Goal: Task Accomplishment & Management: Use online tool/utility

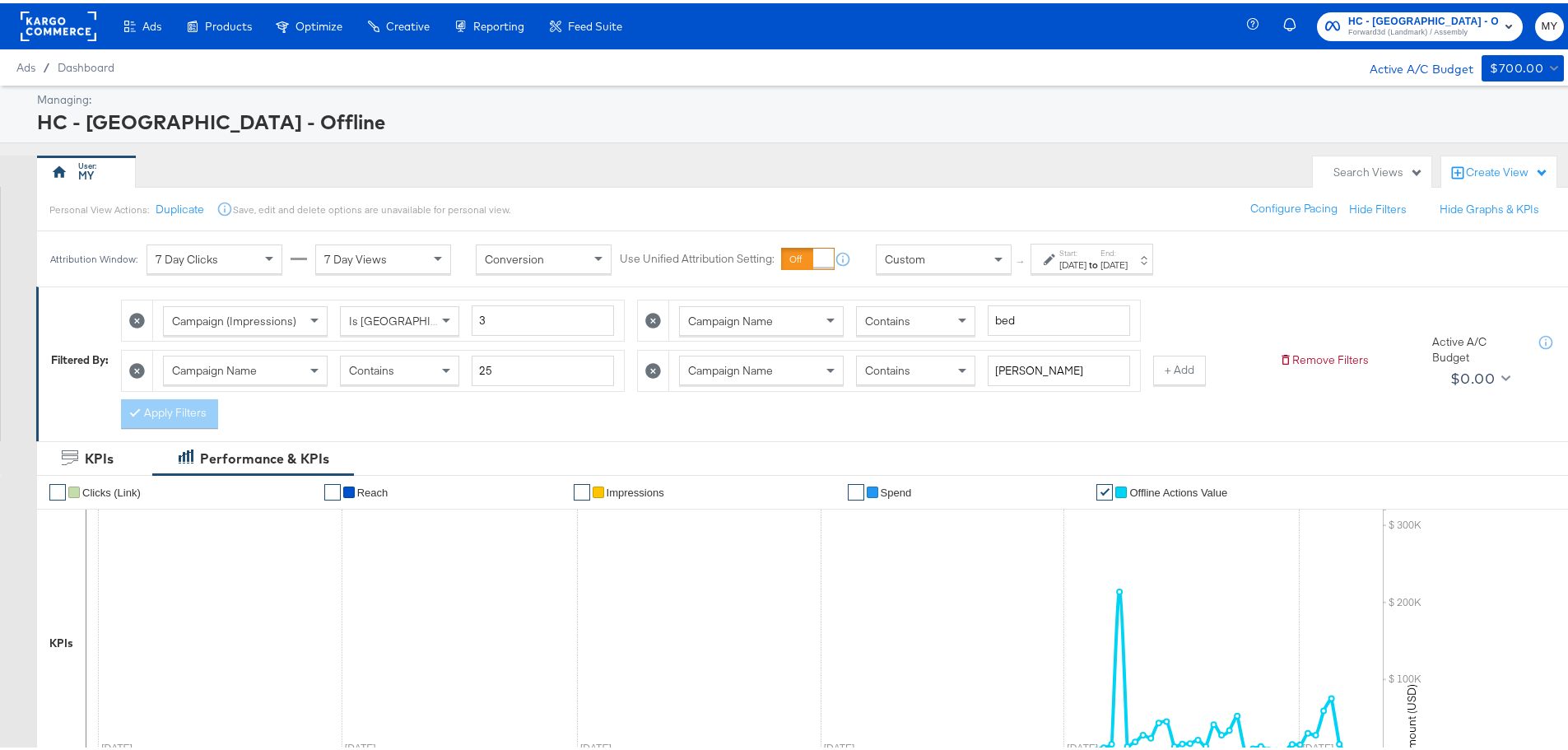
click at [1079, 261] on div "[DATE]" at bounding box center [1072, 262] width 27 height 13
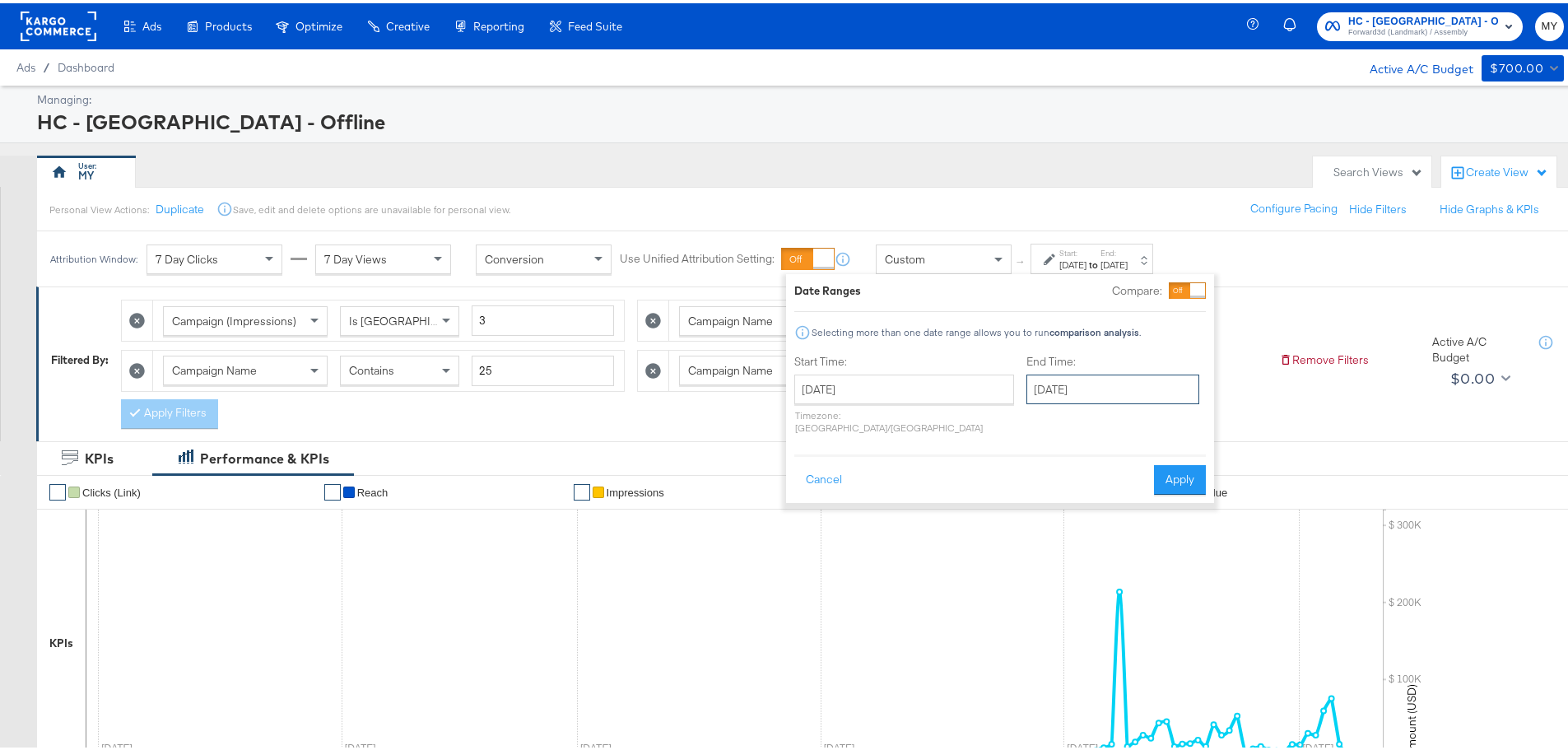
click at [1062, 397] on input "[DATE]" at bounding box center [1113, 385] width 172 height 29
click at [1199, 464] on button "Apply" at bounding box center [1180, 476] width 52 height 29
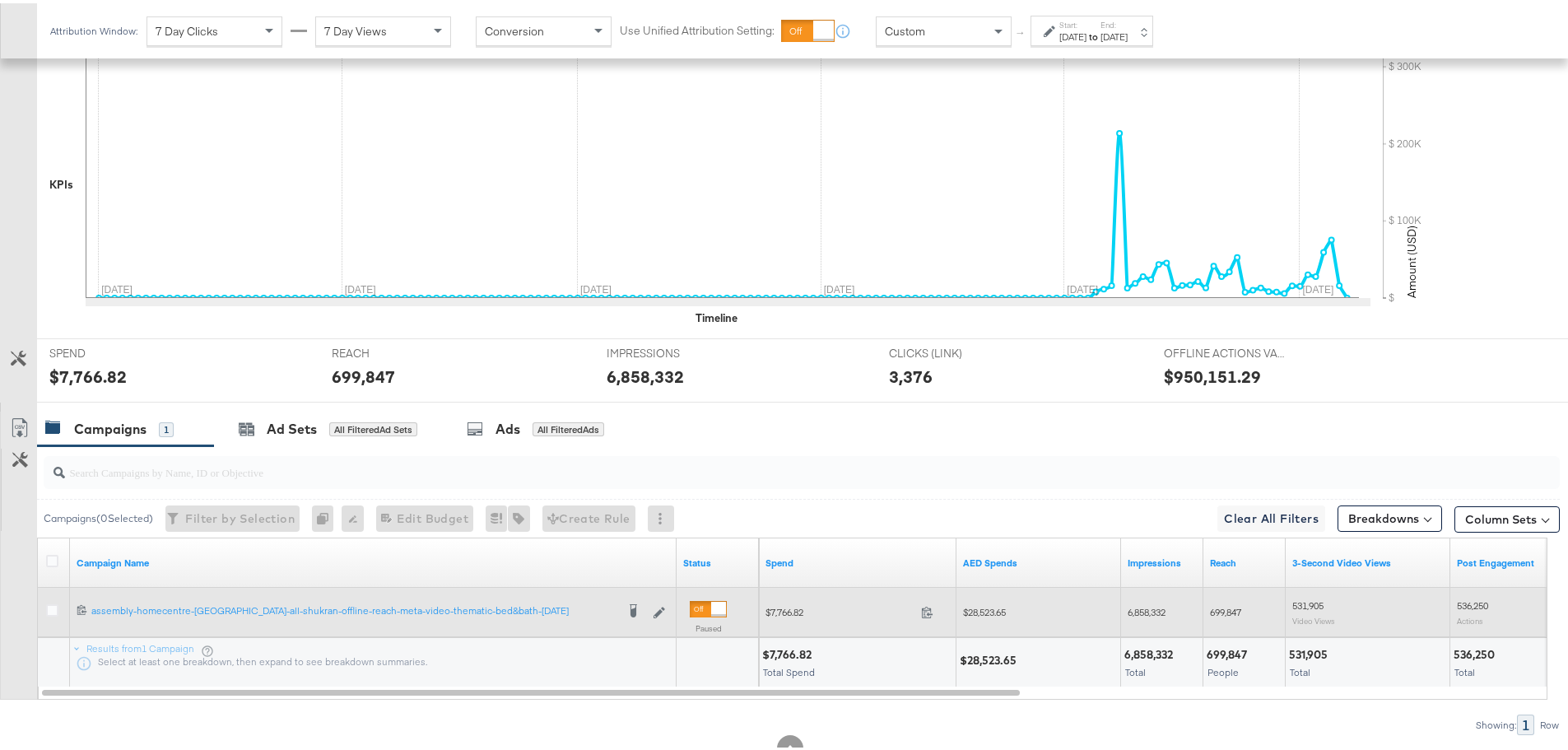
scroll to position [513, 0]
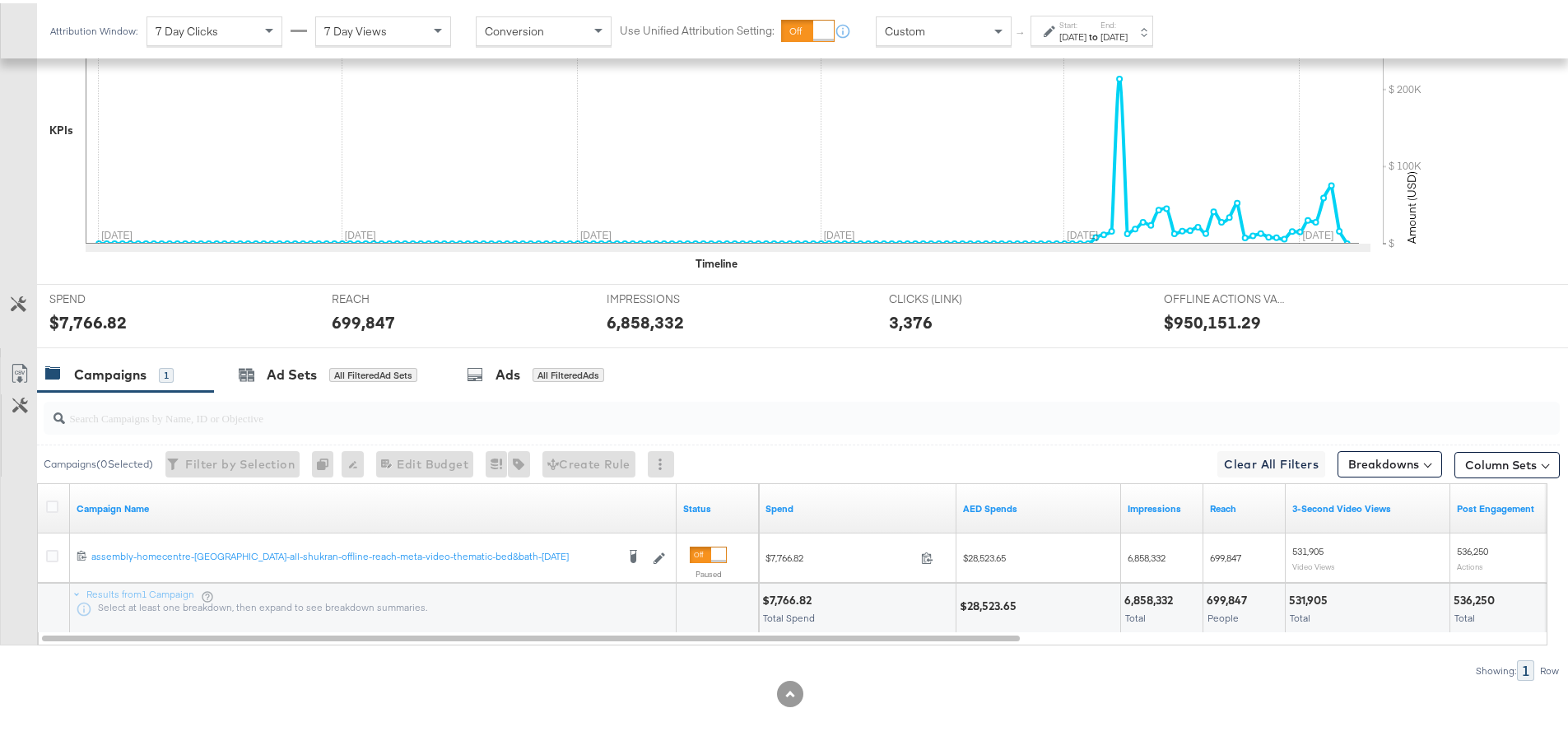
click at [1009, 601] on div "$28,523.65" at bounding box center [991, 603] width 62 height 16
copy div "28,523.65"
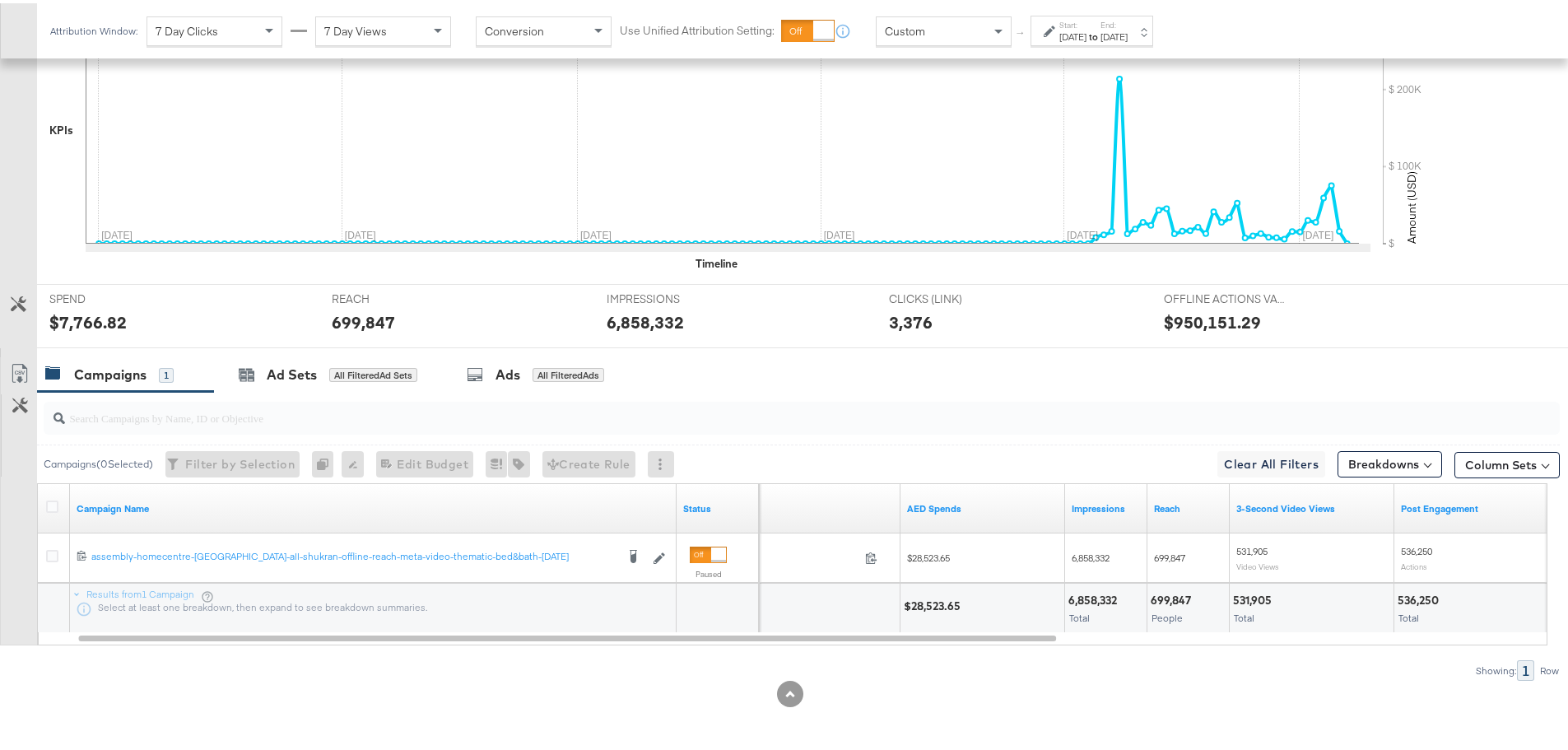
click at [1096, 590] on div "6,858,332" at bounding box center [1095, 597] width 54 height 16
copy div "6,858,332"
click at [1183, 599] on div "699,847" at bounding box center [1173, 597] width 45 height 16
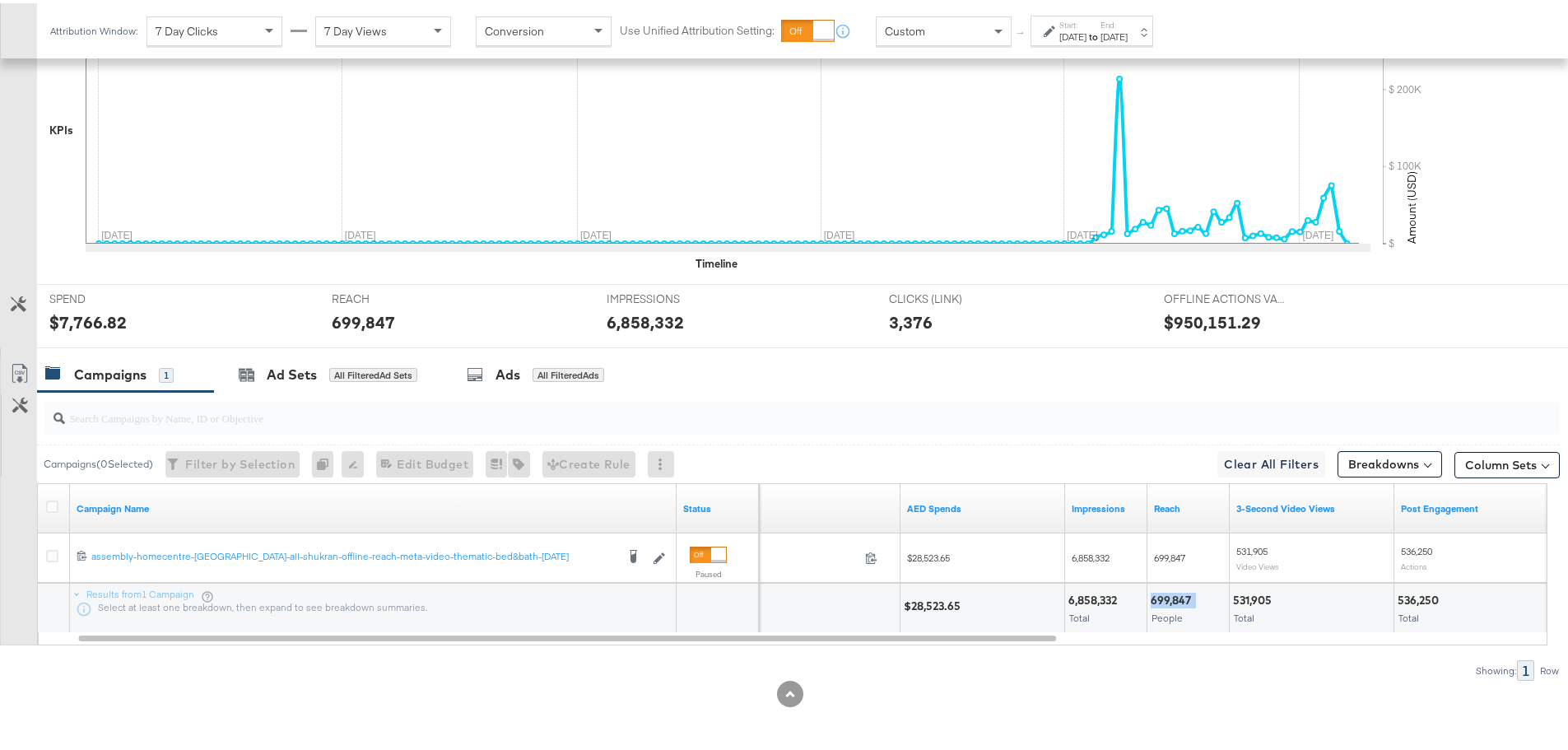
copy div "699,847"
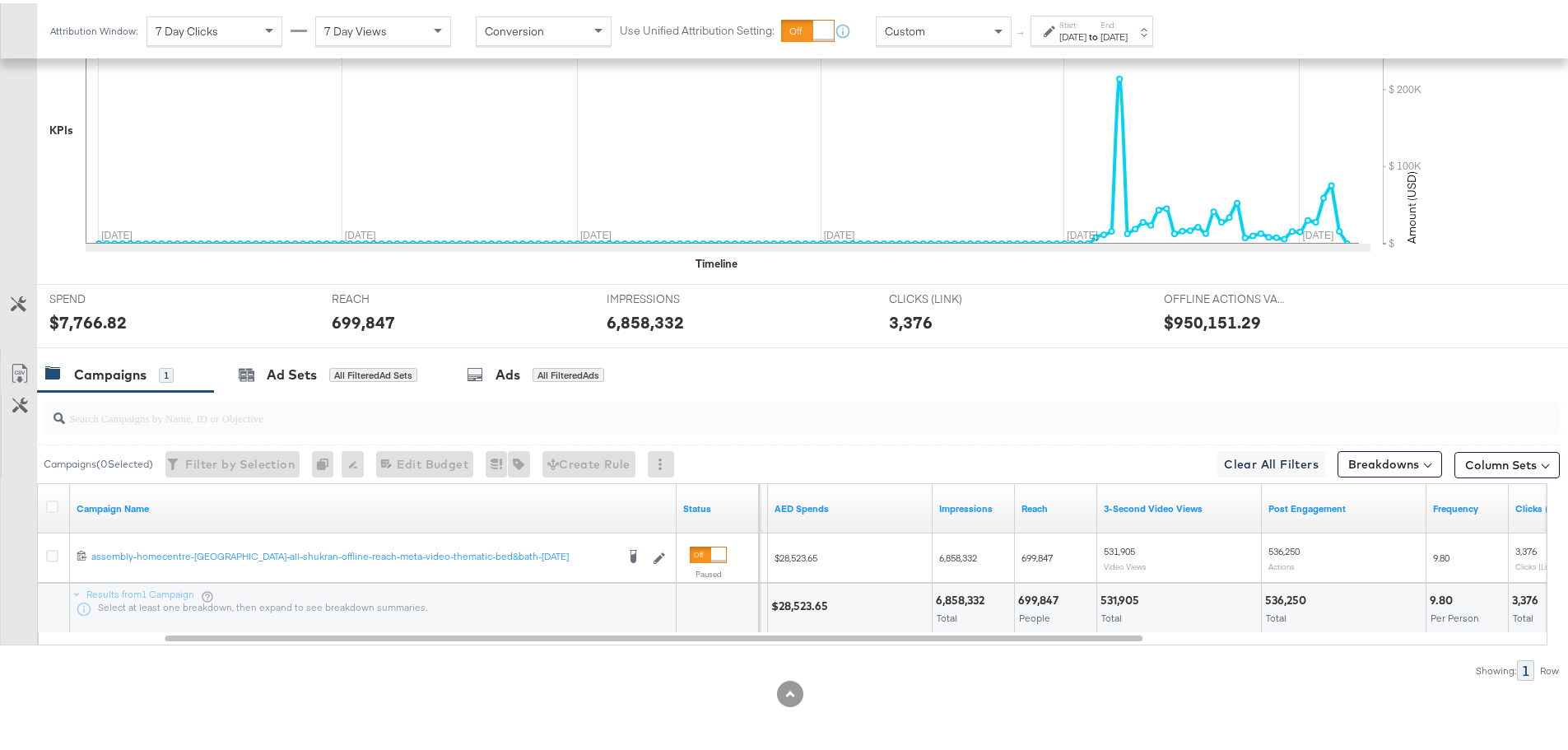
click at [1133, 596] on div "531,905" at bounding box center [1122, 597] width 43 height 16
copy div "531,905"
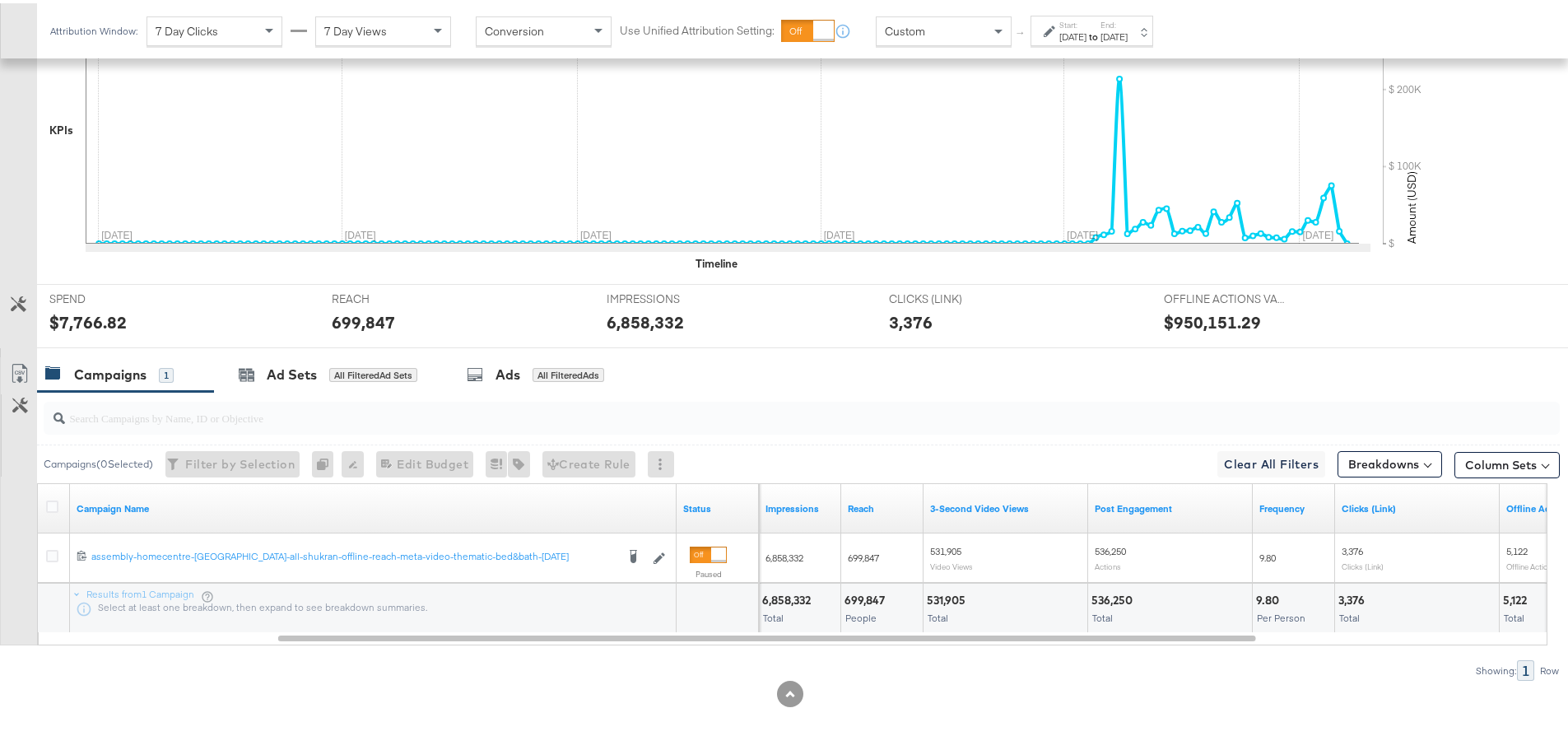
click at [1127, 596] on div "536,250" at bounding box center [1115, 597] width 46 height 16
copy div "536,250"
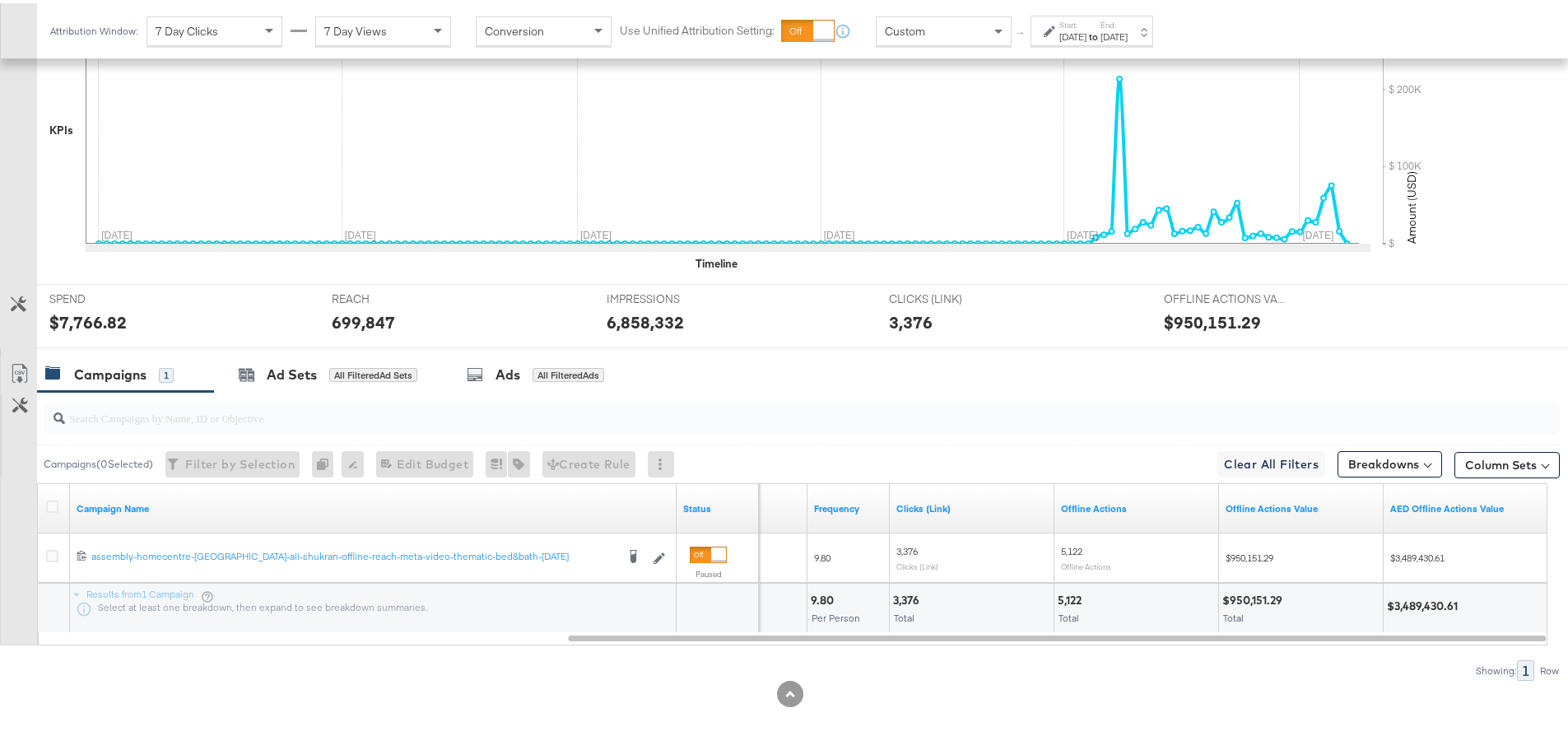
click at [1417, 596] on div "$3,489,430.61" at bounding box center [1425, 603] width 75 height 16
copy div "3,489,430.61"
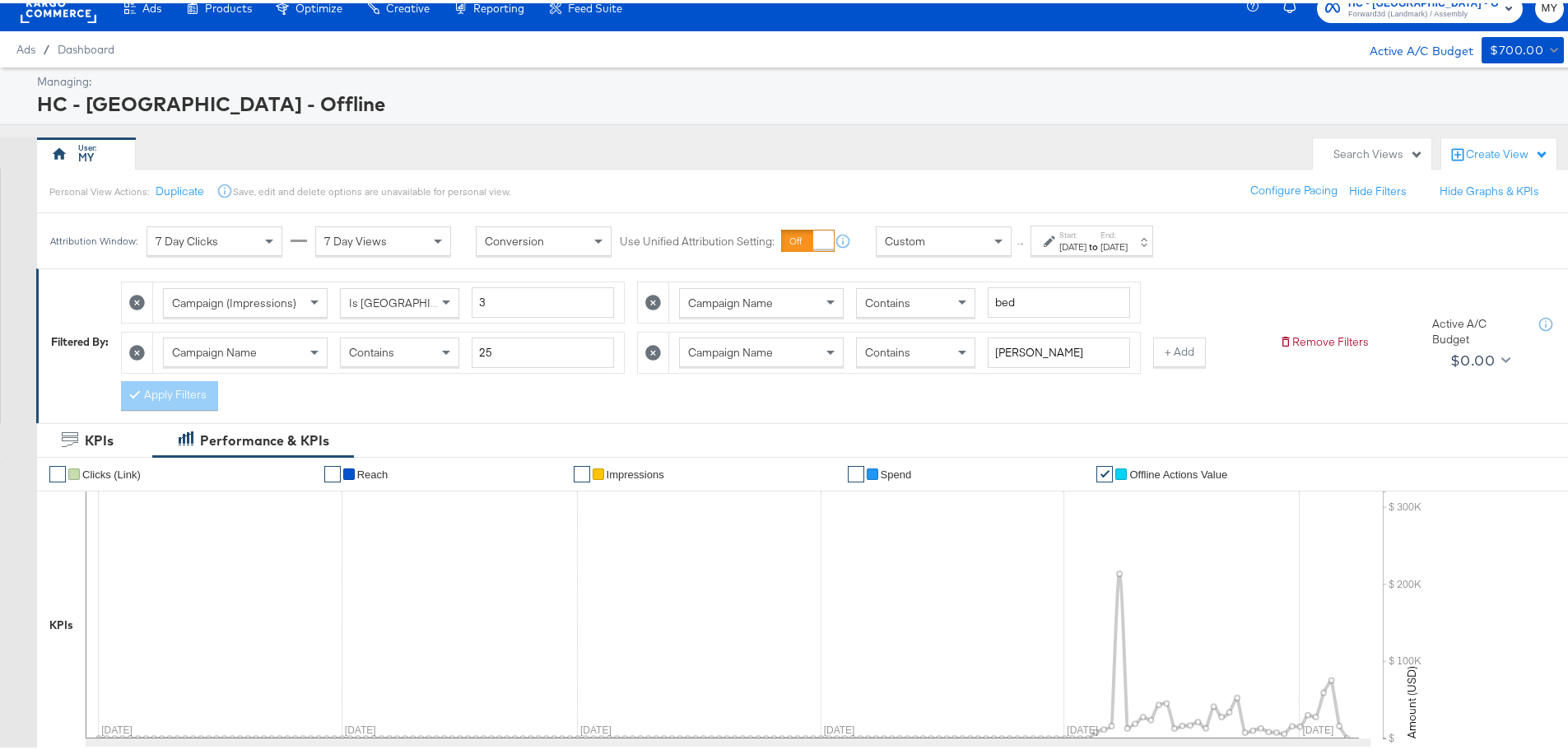
scroll to position [13, 0]
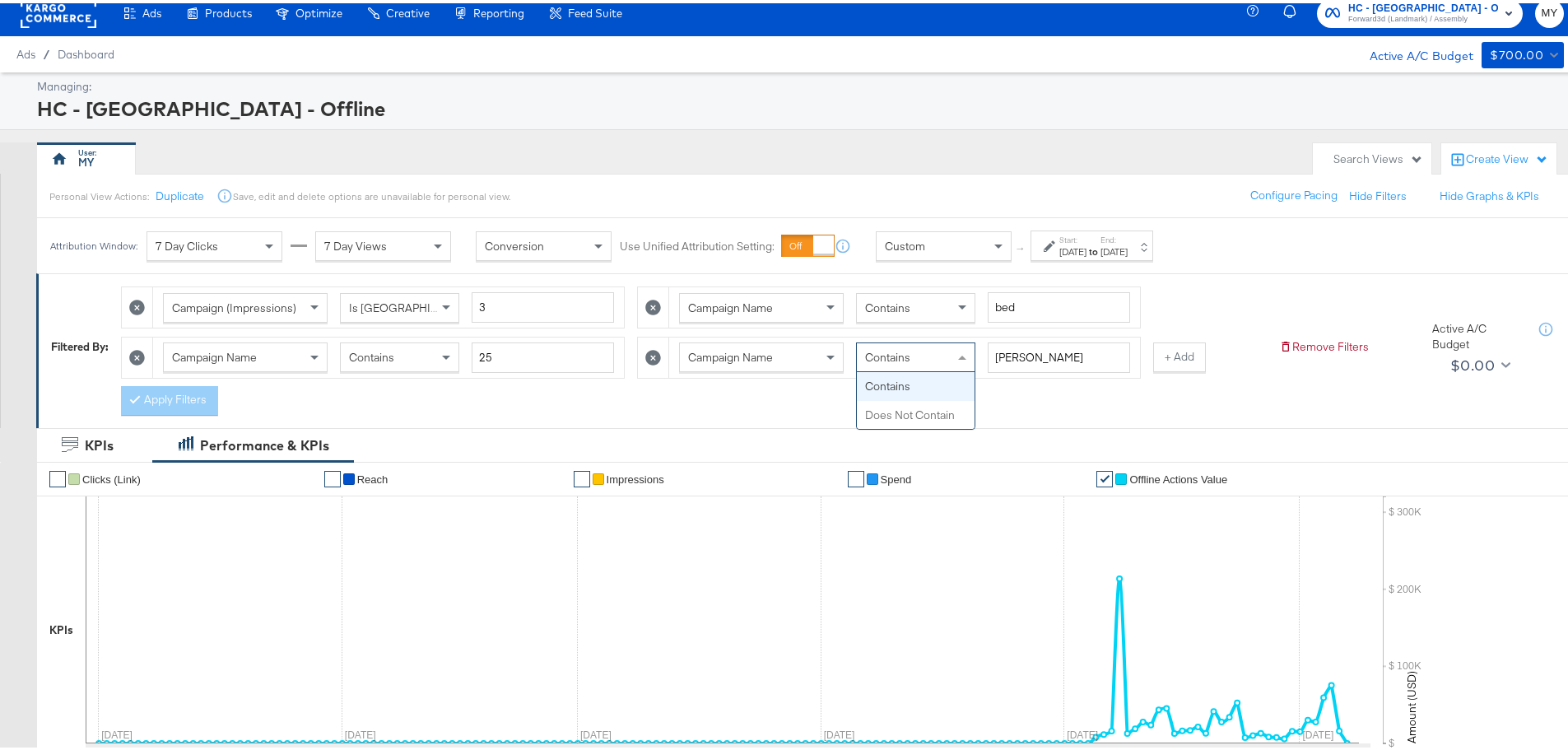
click at [936, 352] on div "Contains" at bounding box center [916, 354] width 118 height 28
click at [192, 400] on button "Apply Filters" at bounding box center [169, 397] width 97 height 29
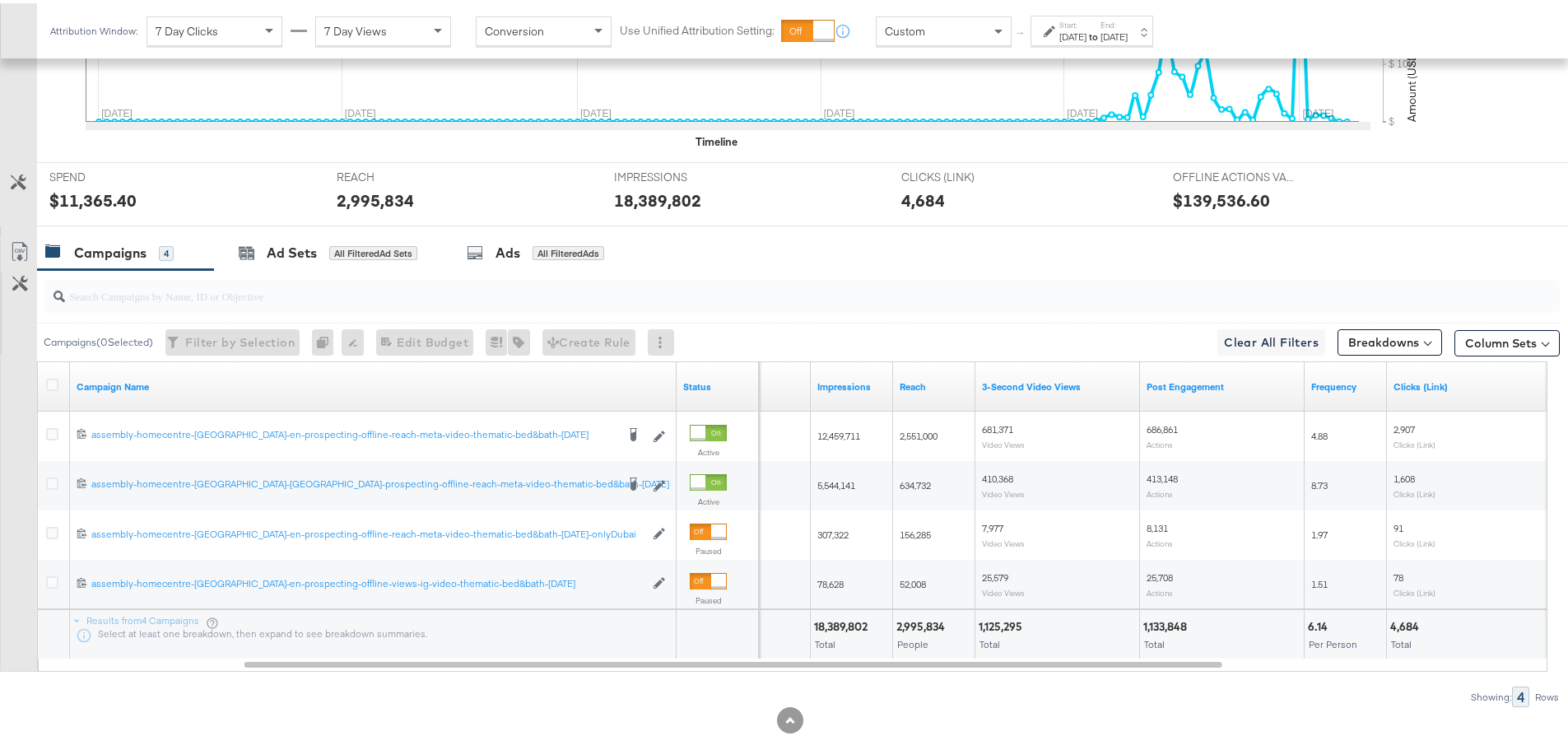
scroll to position [661, 0]
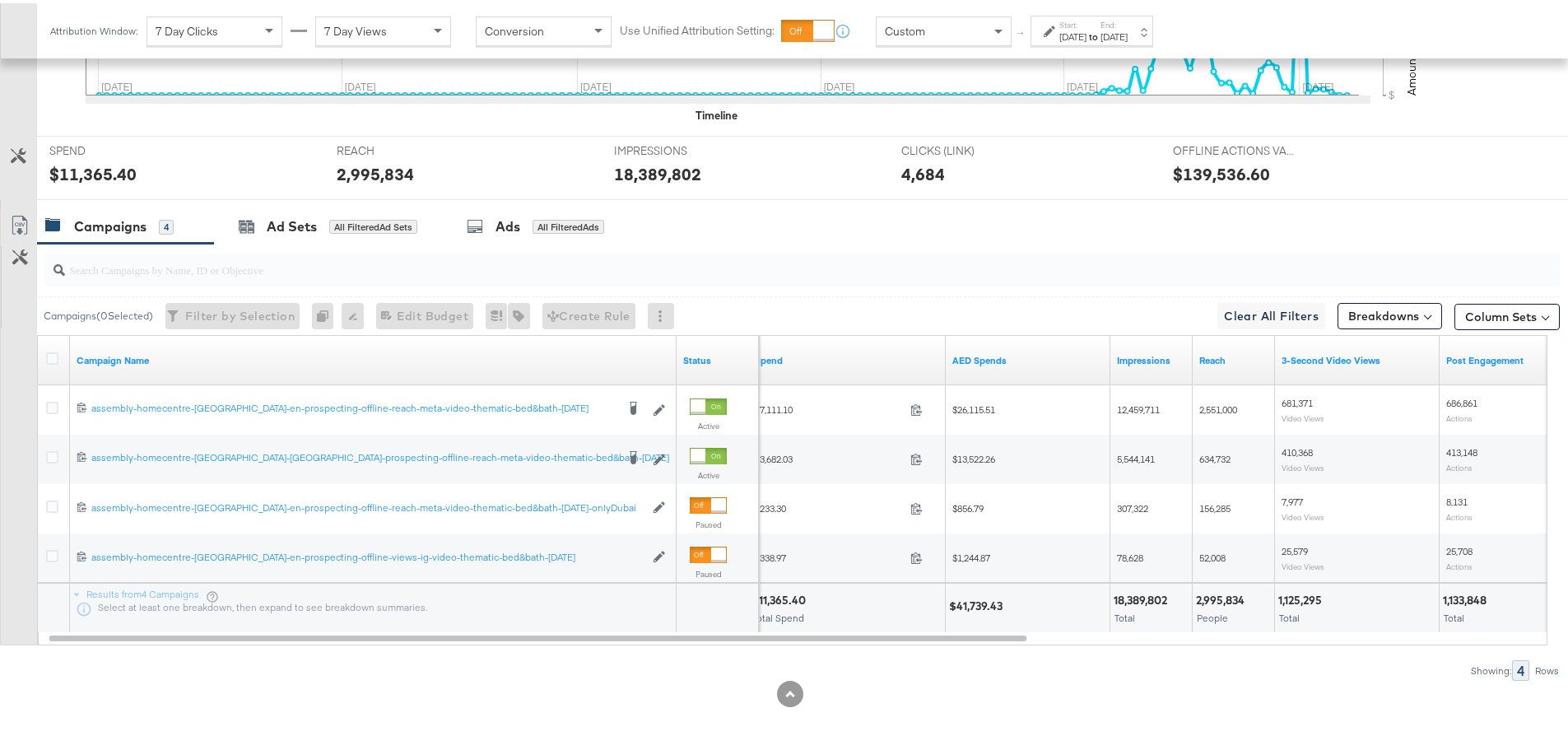
click at [977, 597] on div "$41,739.43" at bounding box center [978, 603] width 58 height 16
copy div "41,739.43"
click at [1132, 603] on div "18,389,802" at bounding box center [1143, 597] width 58 height 16
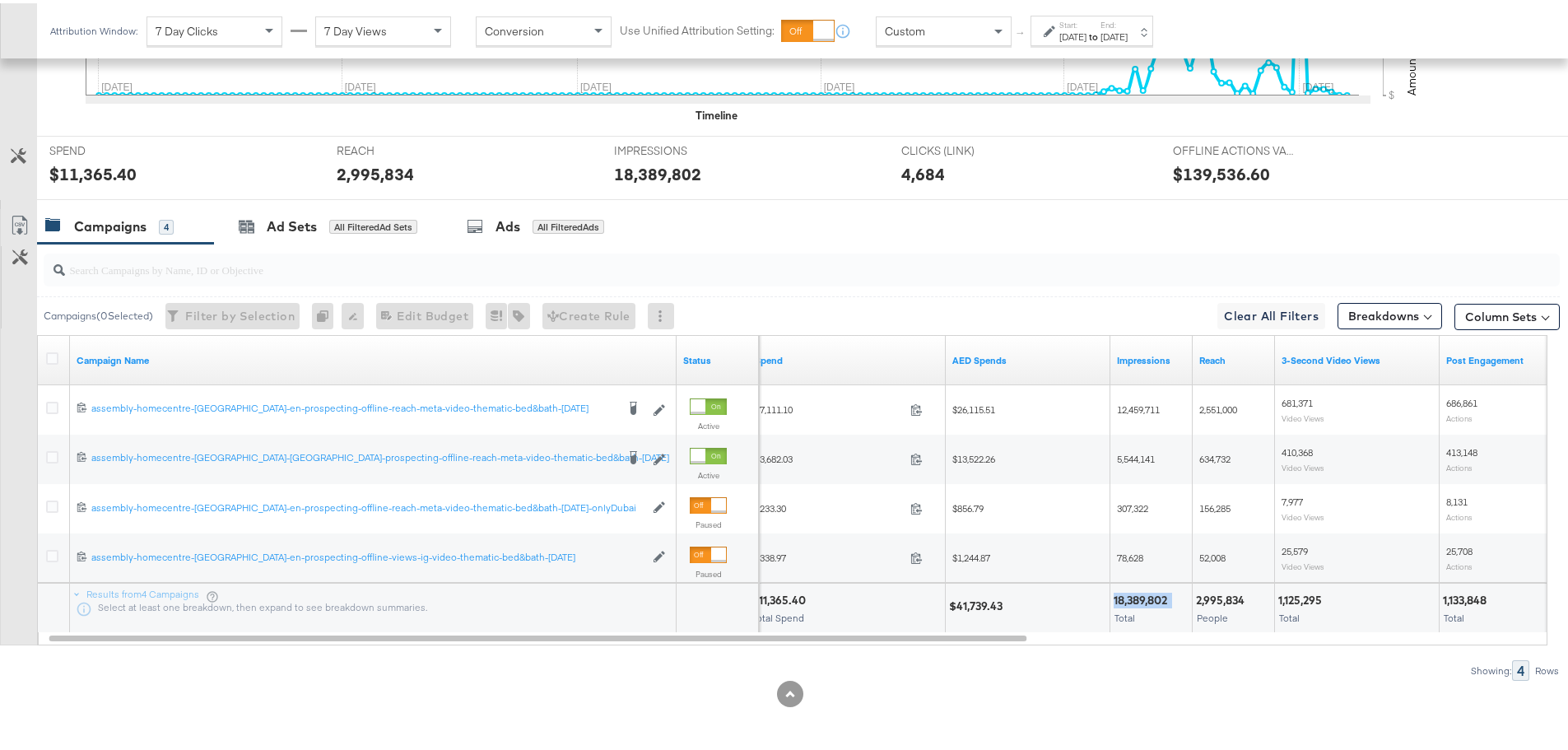
copy div "18,389,802"
click at [1193, 598] on div "2,995,834 People" at bounding box center [1233, 605] width 81 height 49
copy div "2,995,834"
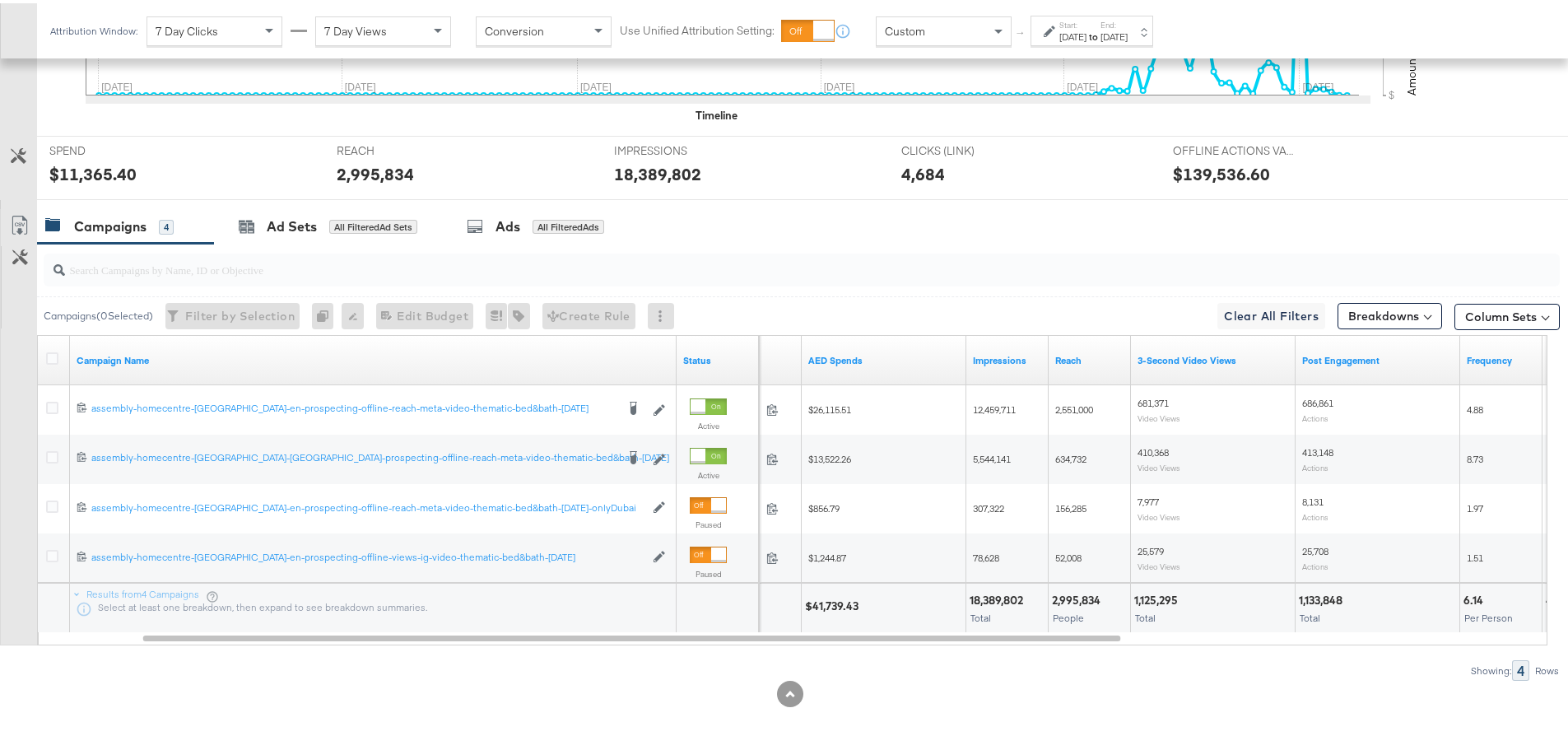
click at [1150, 591] on div "1,125,295" at bounding box center [1159, 597] width 49 height 16
copy div "1,125,295"
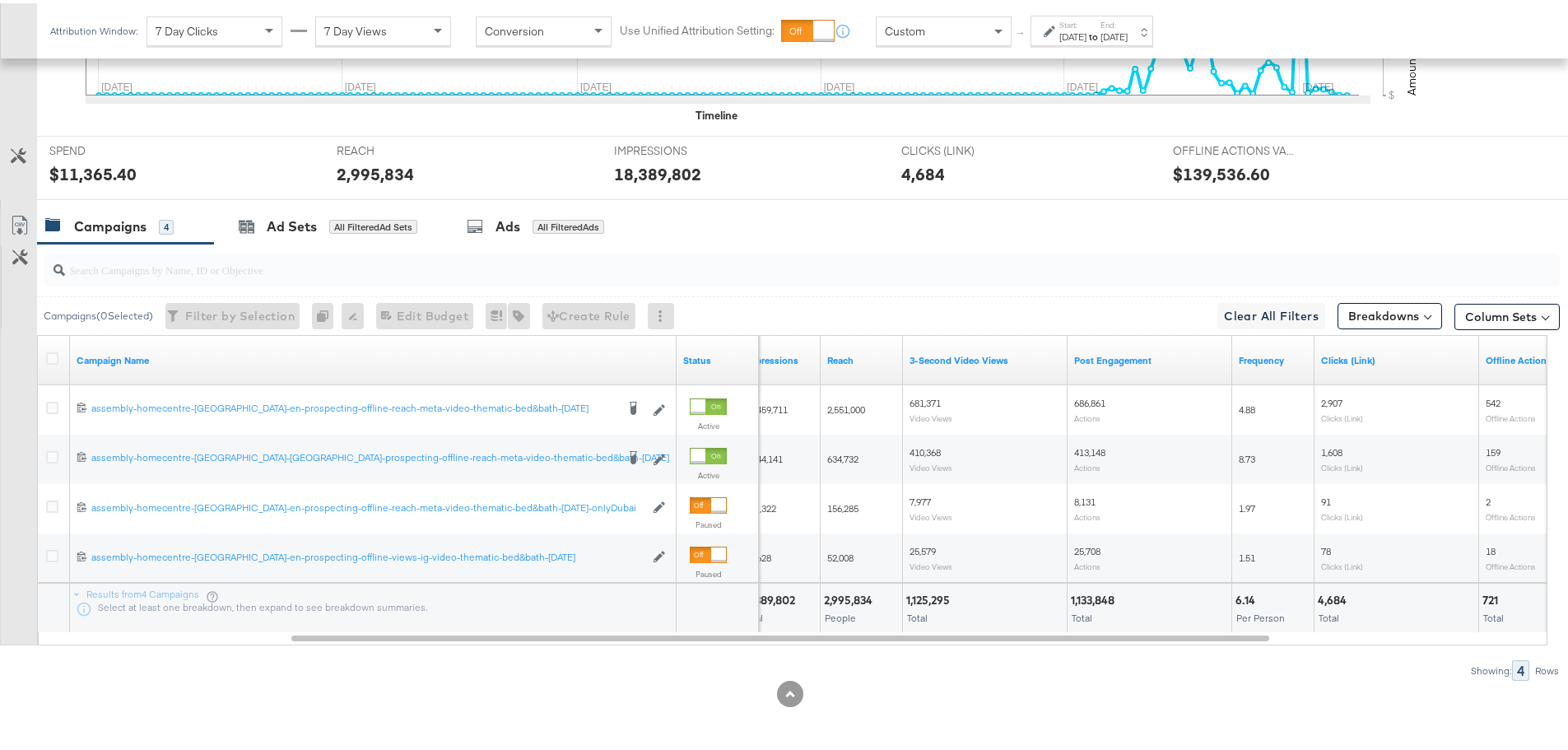
click at [1101, 590] on div "1,133,848" at bounding box center [1096, 597] width 49 height 16
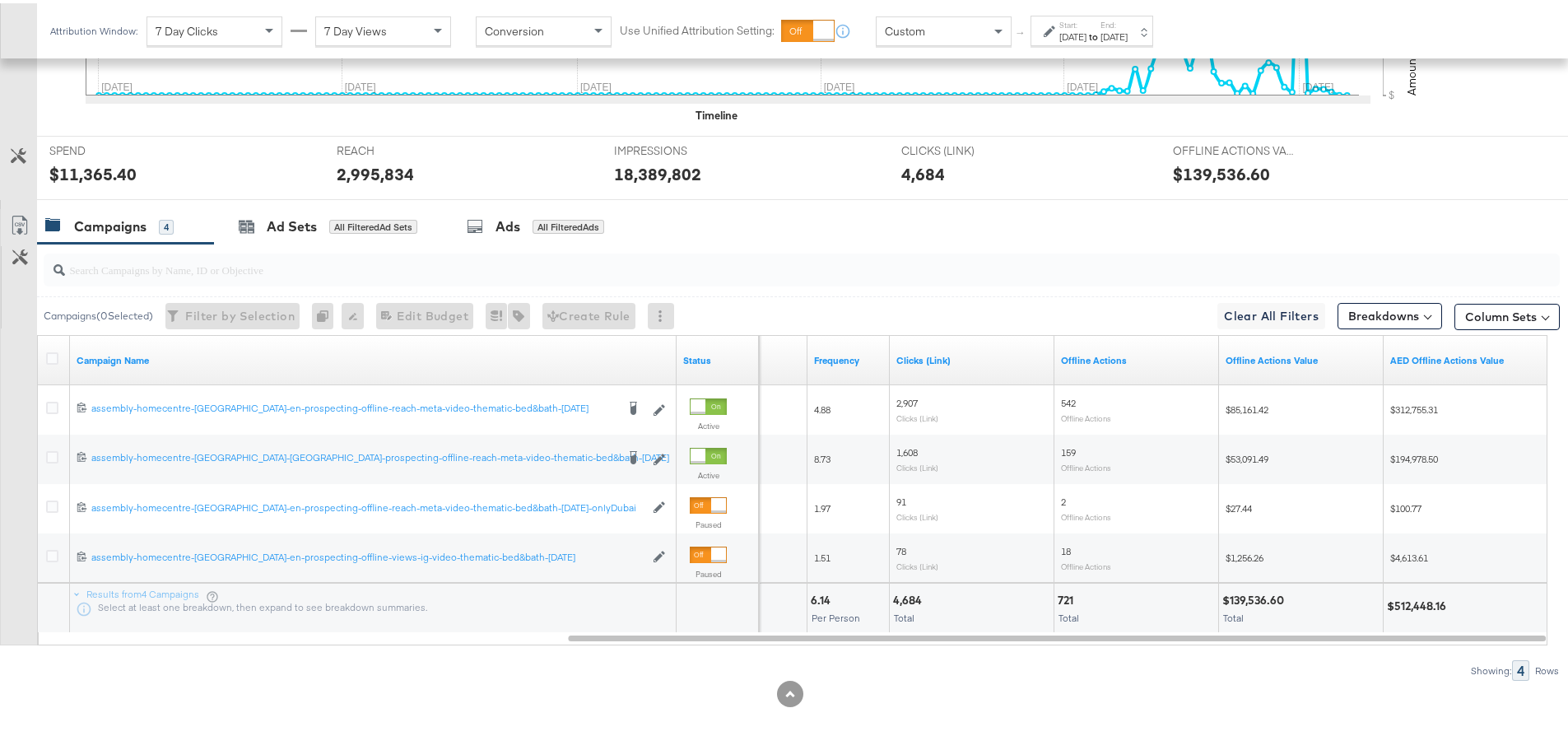
click at [1425, 595] on div "$512,448.16" at bounding box center [1419, 603] width 64 height 16
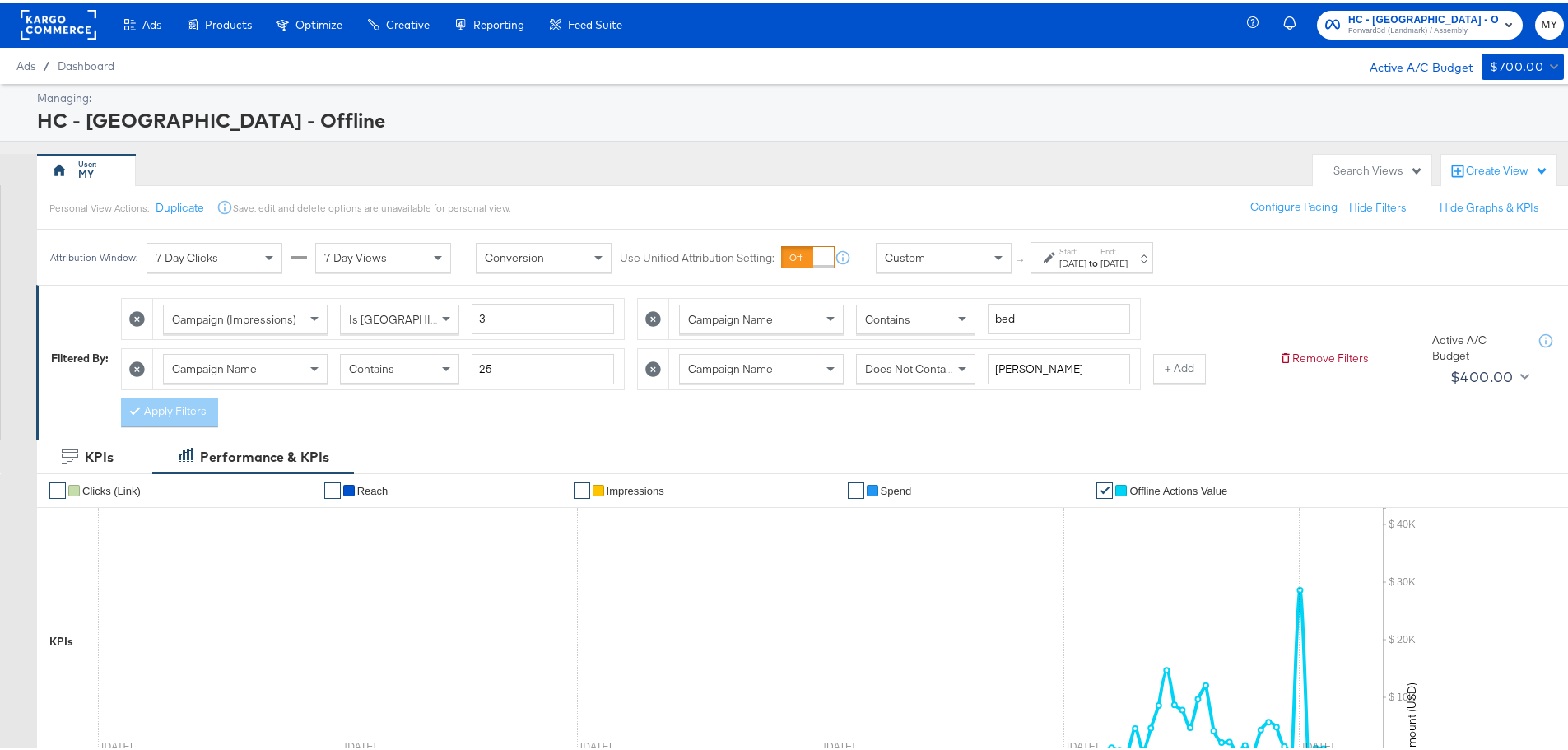
scroll to position [0, 0]
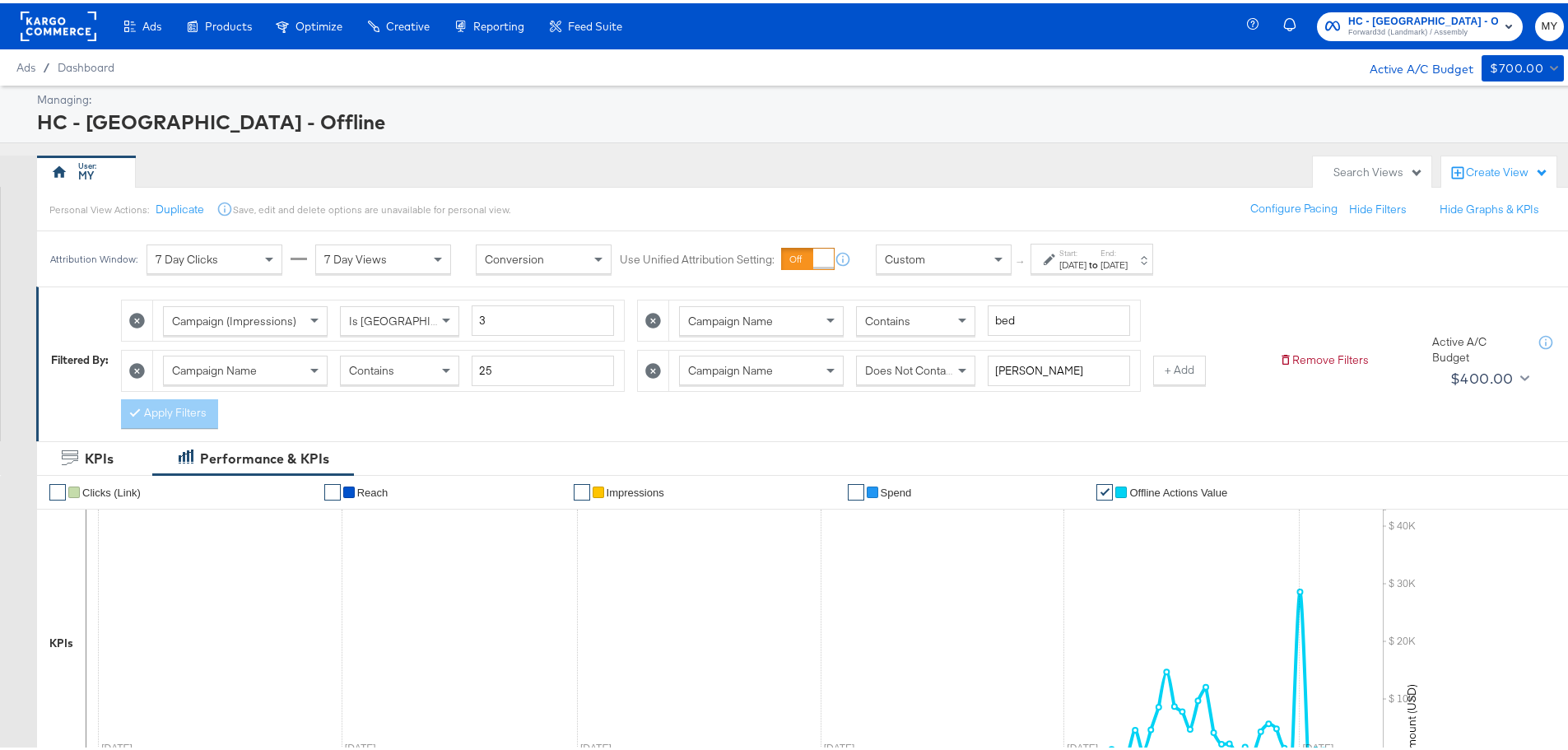
click at [644, 369] on div at bounding box center [653, 367] width 31 height 41
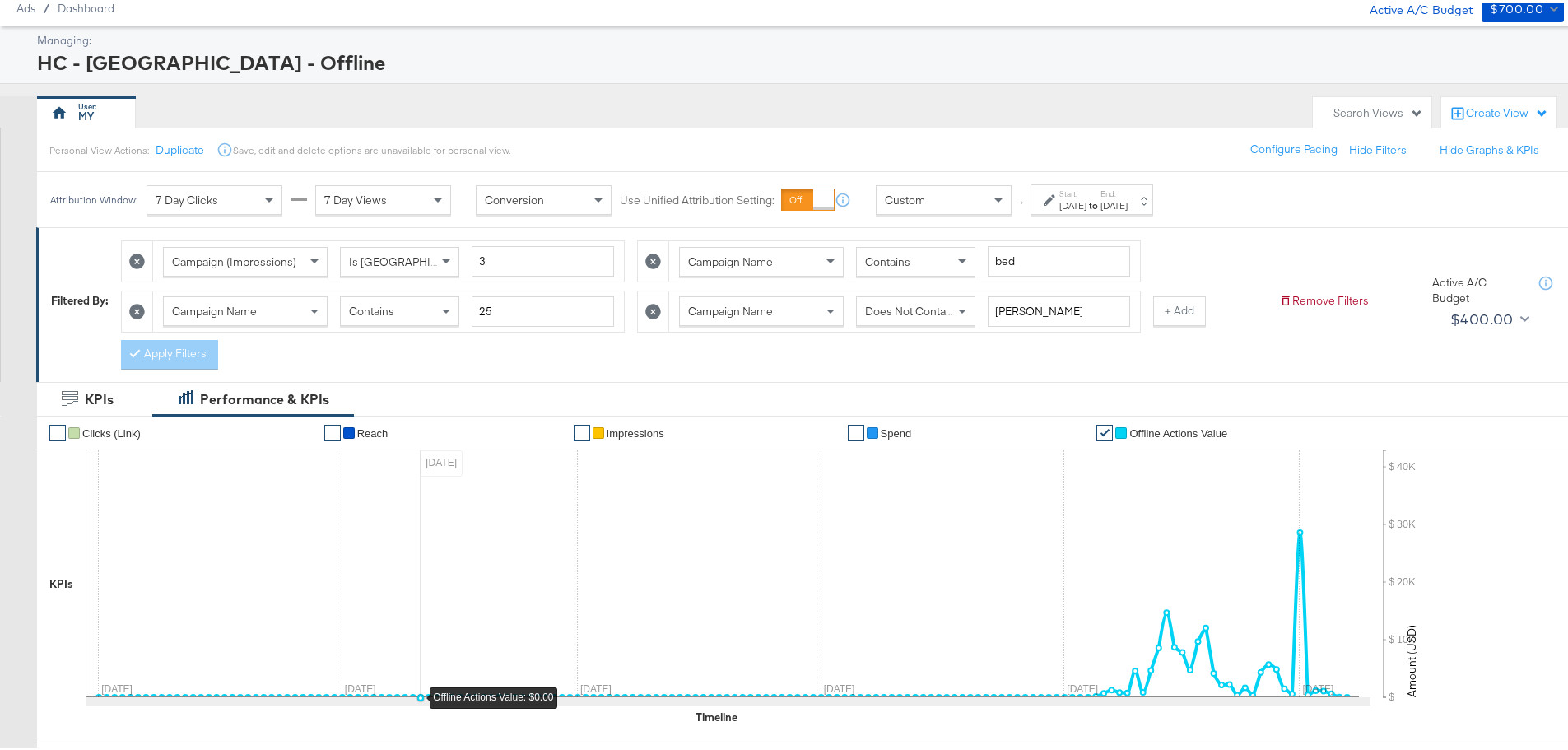
scroll to position [61, 0]
click at [653, 303] on icon at bounding box center [653, 306] width 16 height 16
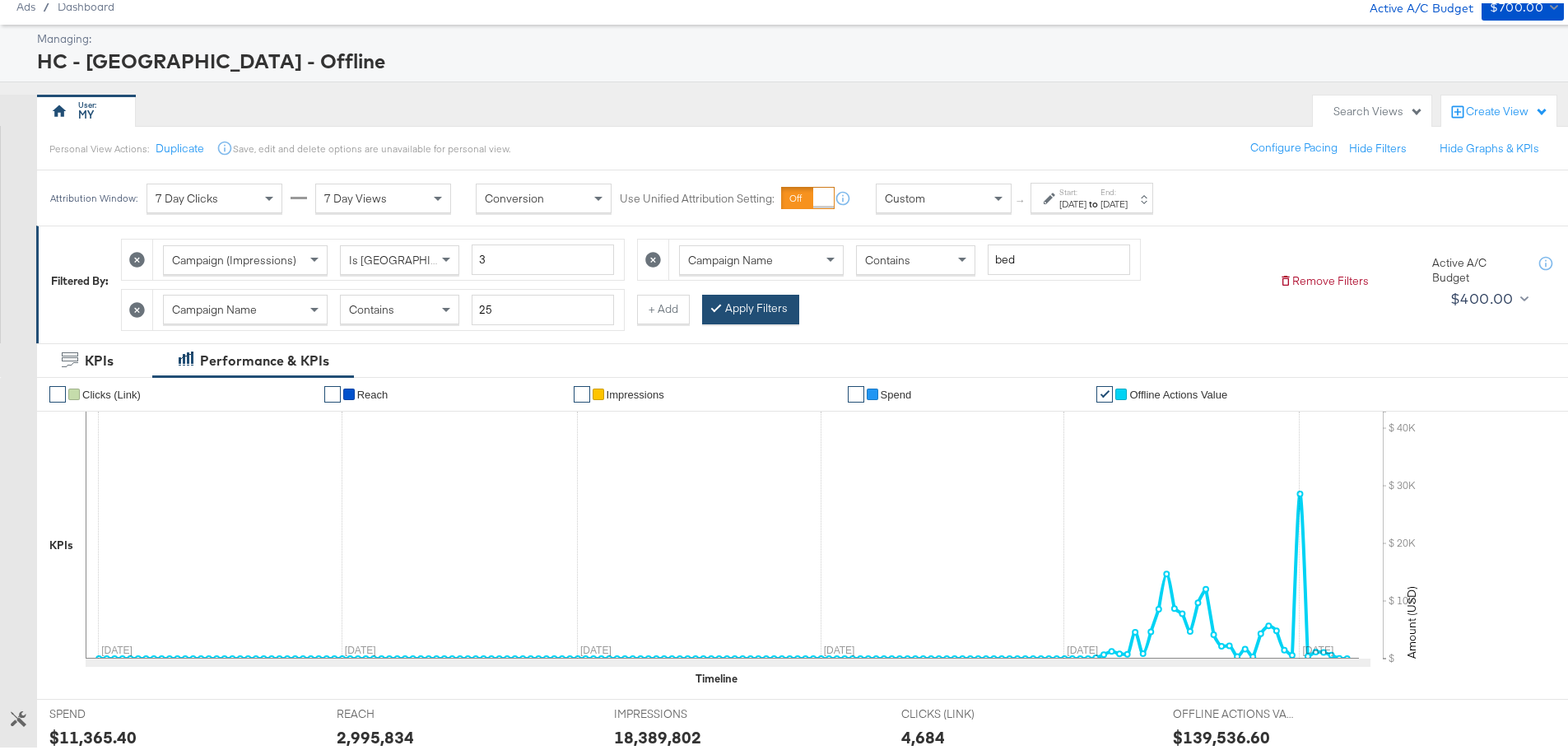
click at [739, 305] on button "Apply Filters" at bounding box center [750, 305] width 97 height 29
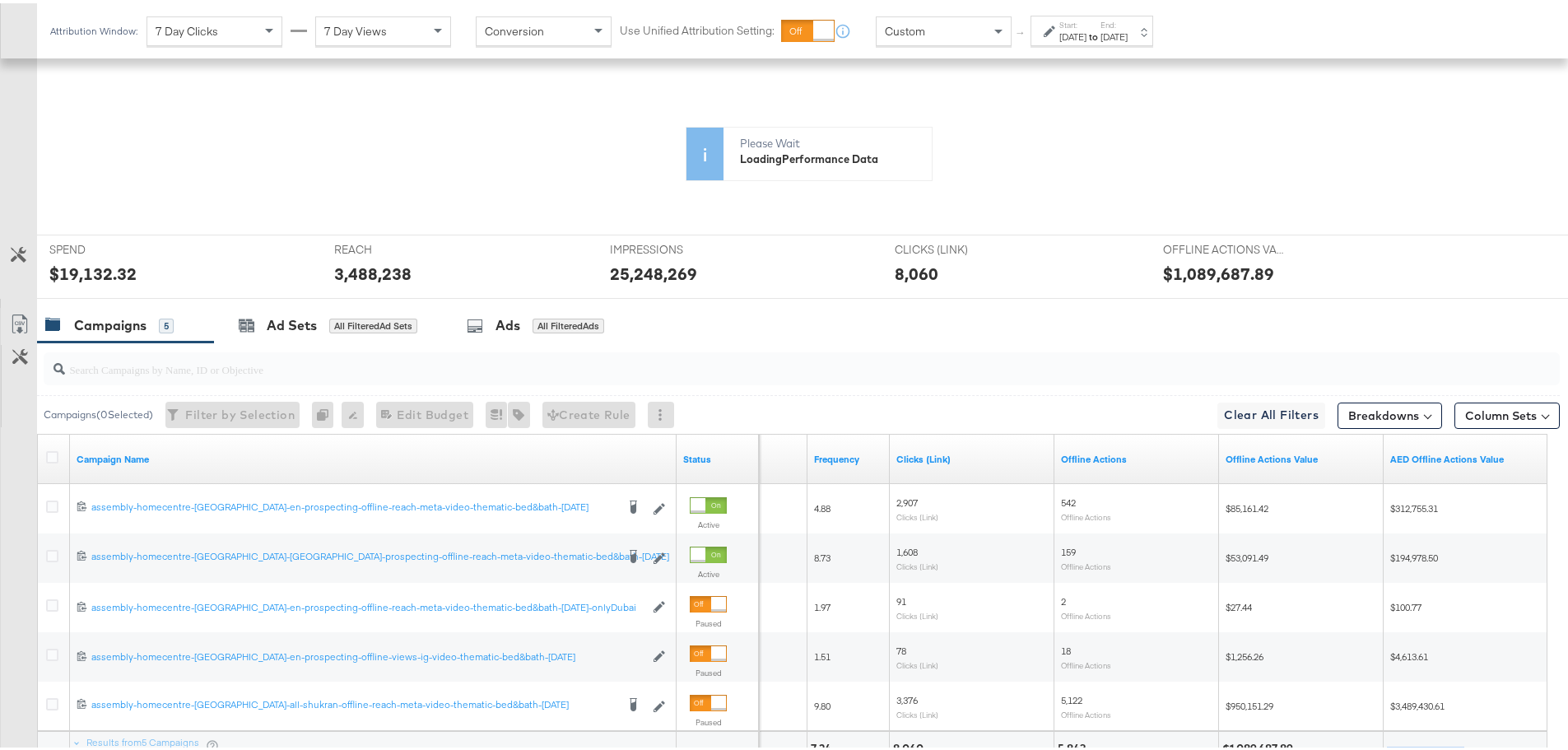
scroll to position [532, 0]
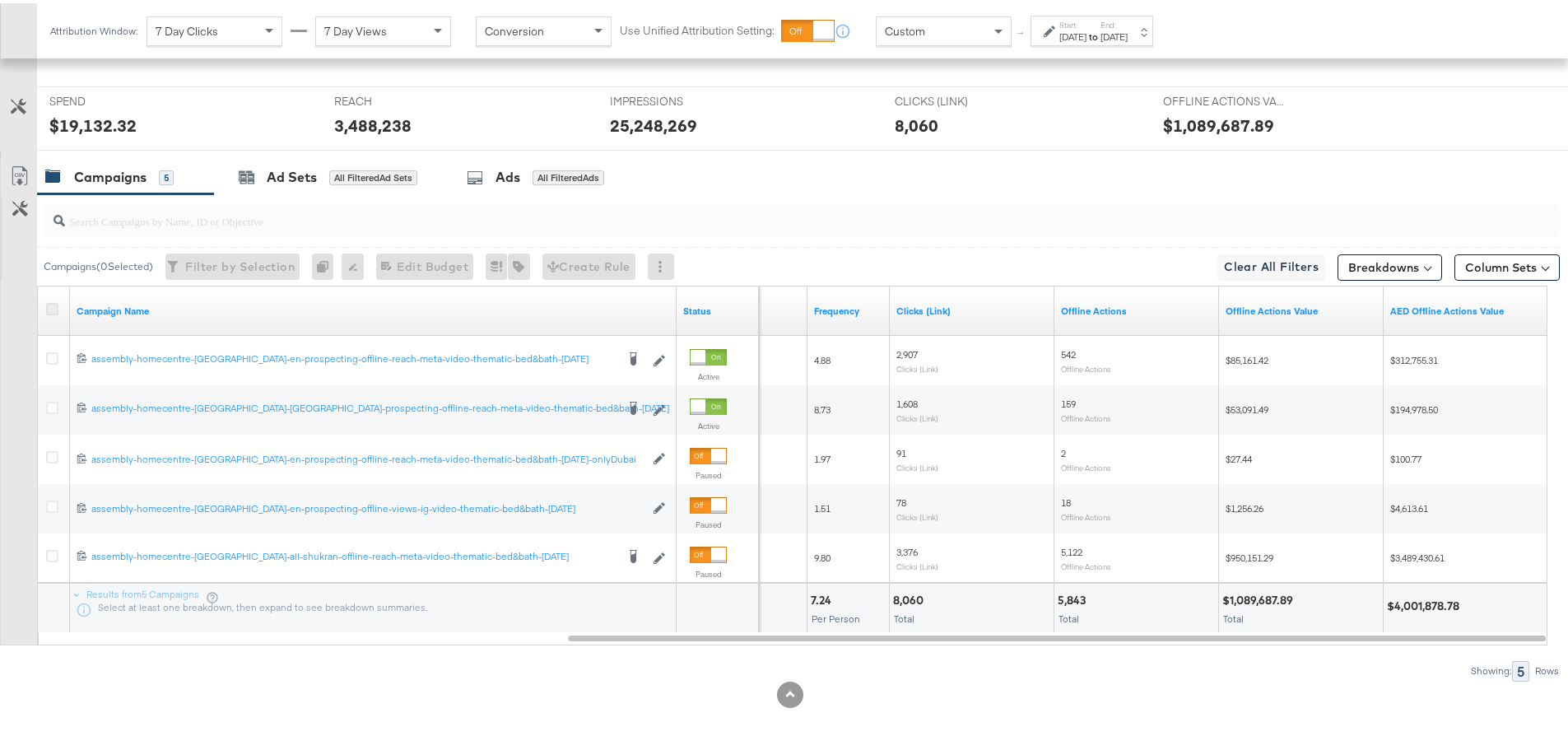
click at [48, 307] on icon at bounding box center [52, 305] width 12 height 12
click at [0, 0] on input "checkbox" at bounding box center [0, 0] width 0 height 0
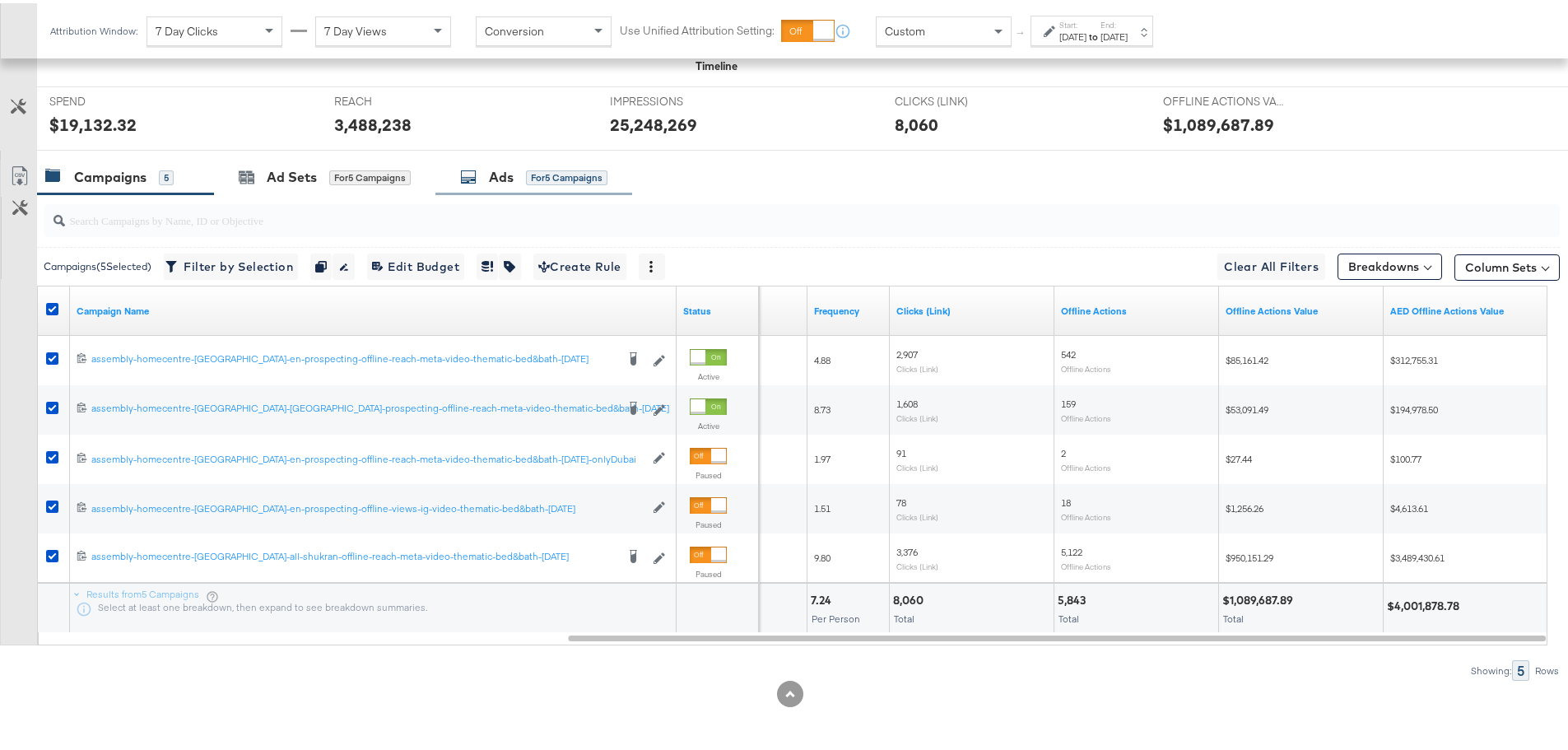
click at [497, 182] on div "Ads" at bounding box center [501, 174] width 24 height 19
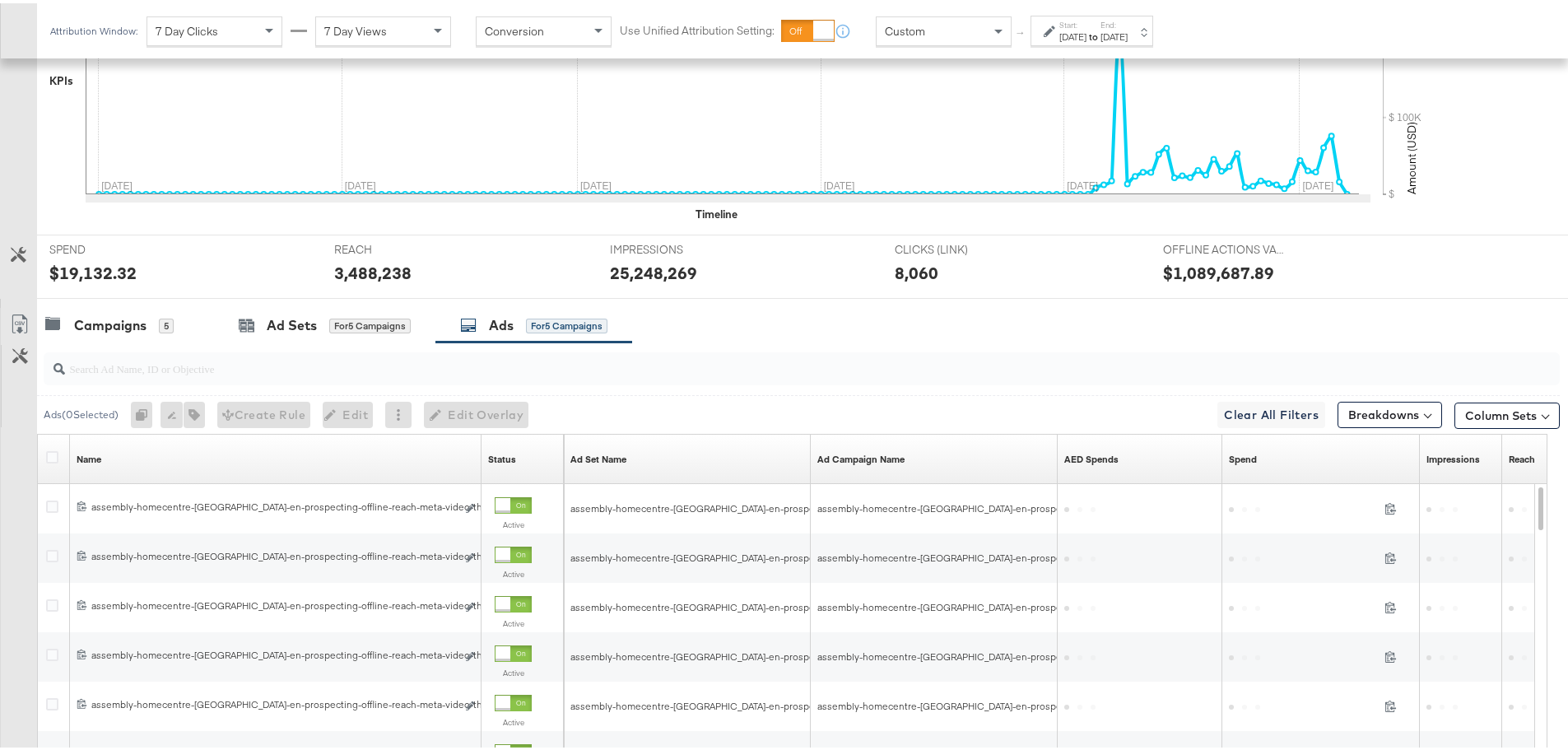
scroll to position [674, 0]
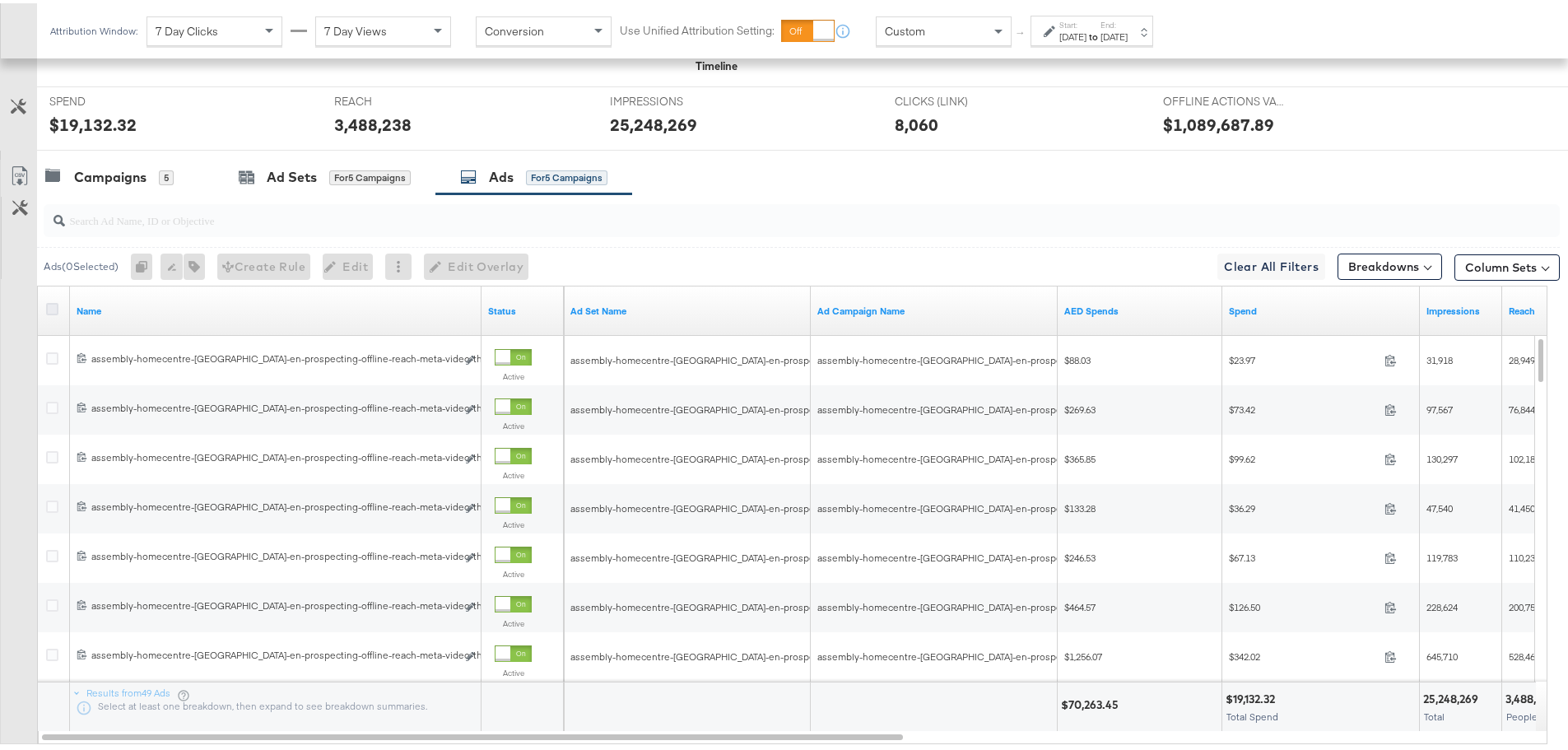
click at [56, 306] on icon at bounding box center [52, 305] width 12 height 12
click at [0, 0] on input "checkbox" at bounding box center [0, 0] width 0 height 0
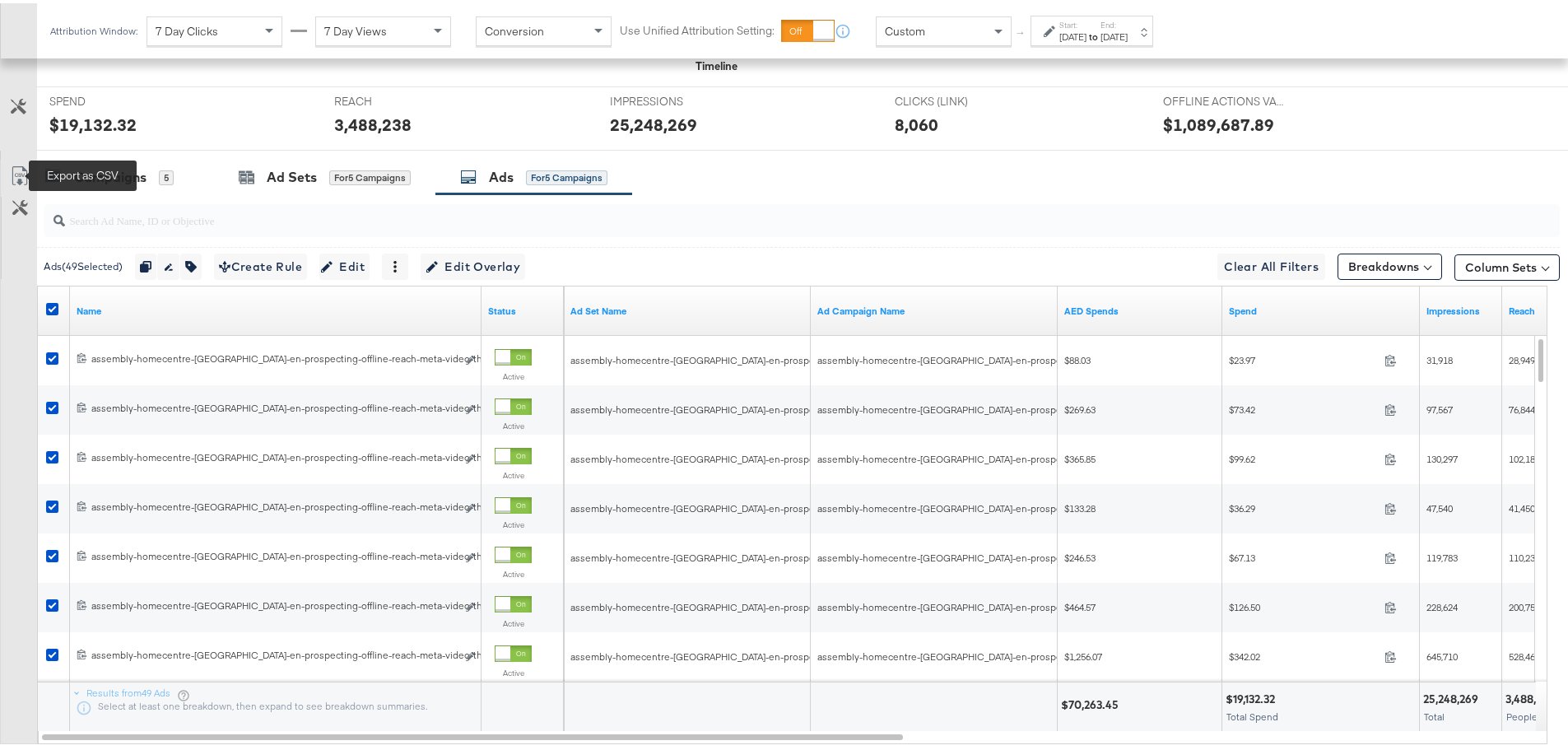
click at [15, 166] on icon at bounding box center [19, 172] width 20 height 20
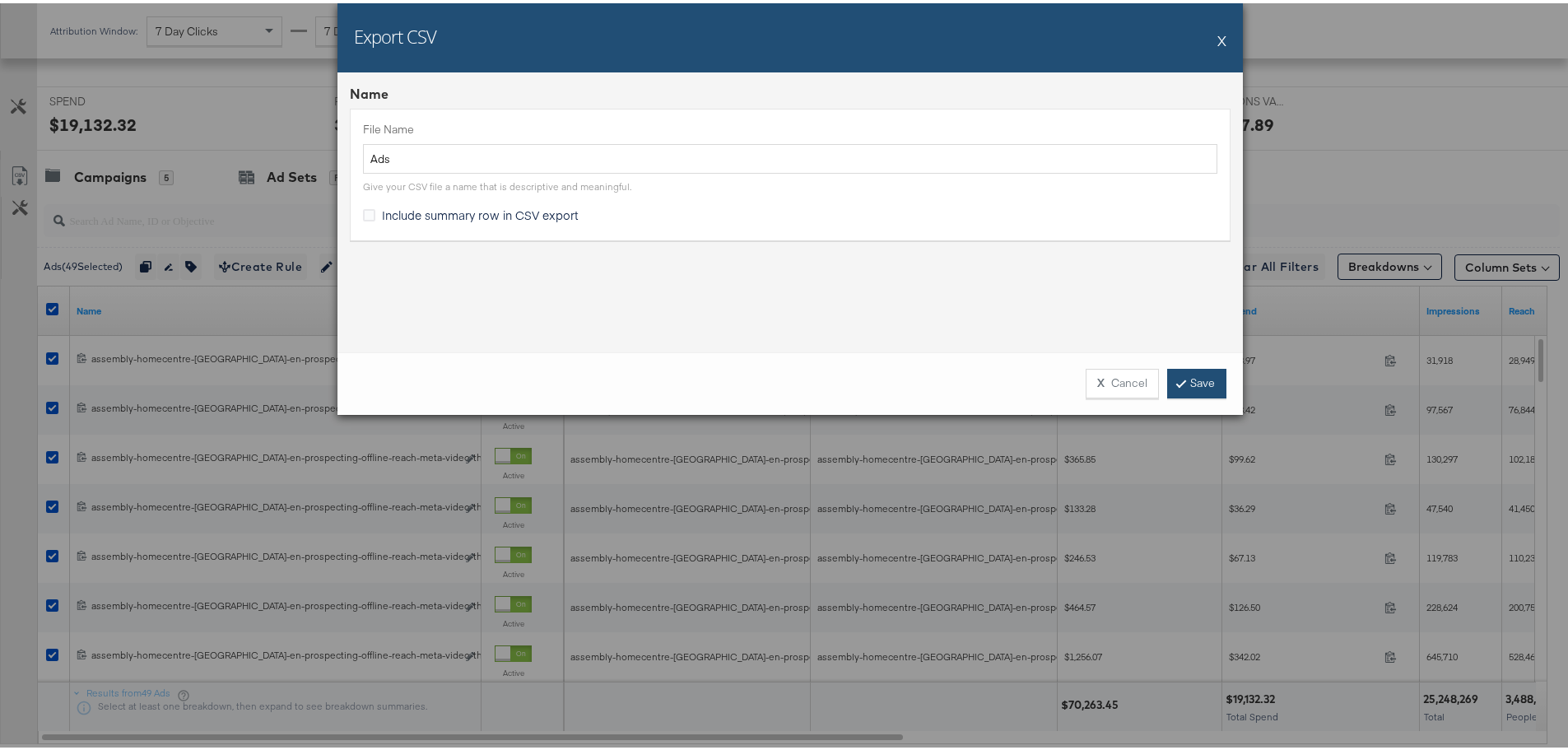
click at [1171, 375] on link "Save" at bounding box center [1197, 380] width 59 height 29
